Goal: Check status

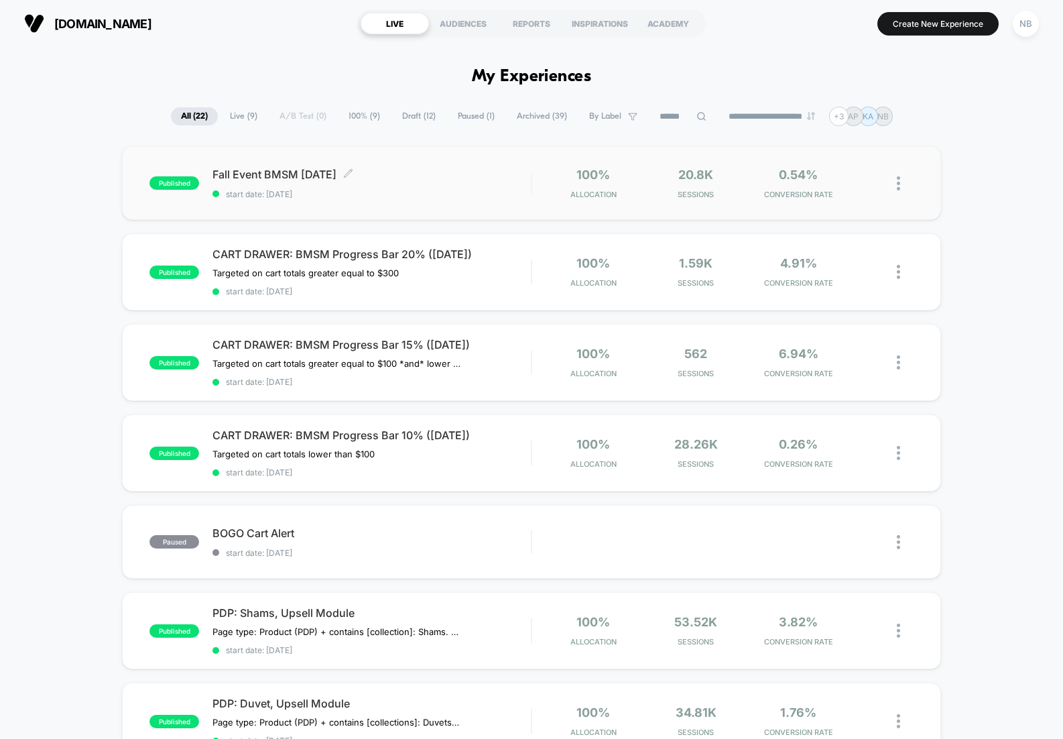
click at [485, 194] on span "start date: [DATE]" at bounding box center [372, 194] width 318 height 10
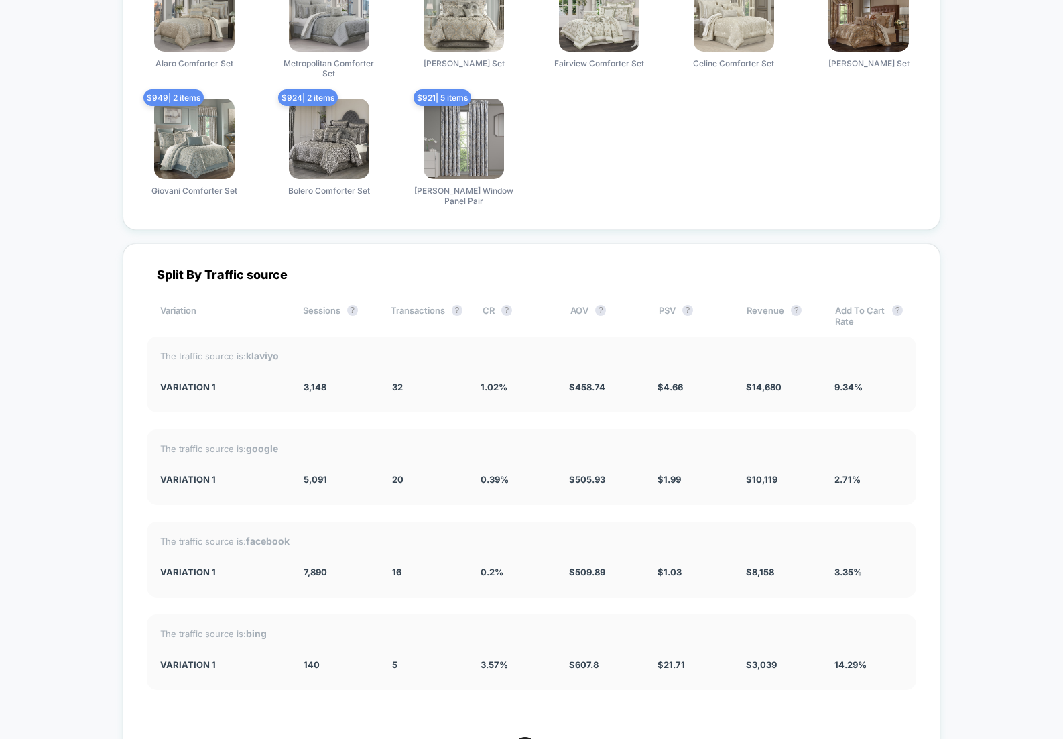
scroll to position [1809, 0]
